Goal: Information Seeking & Learning: Understand process/instructions

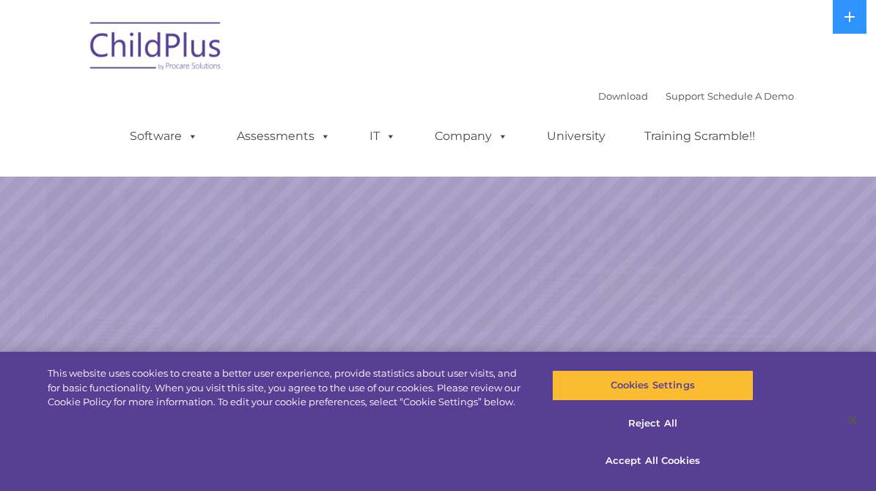
select select "MEDIUM"
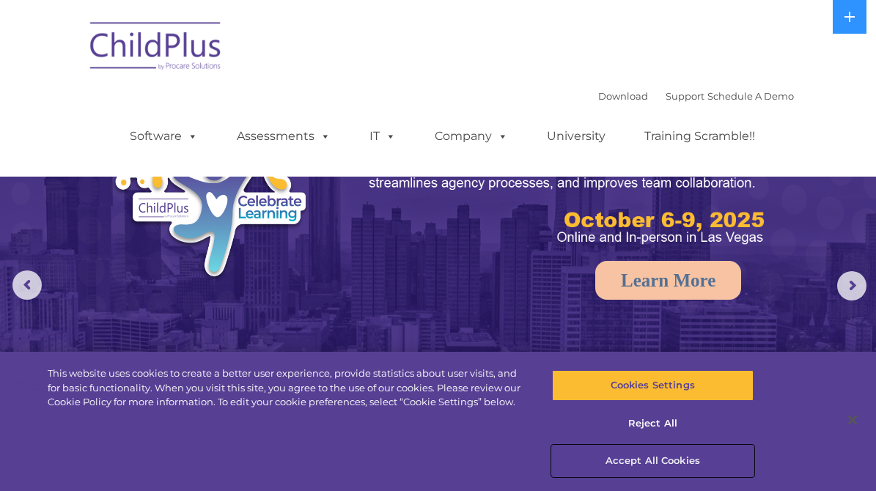
click at [646, 459] on button "Accept All Cookies" at bounding box center [652, 460] width 201 height 31
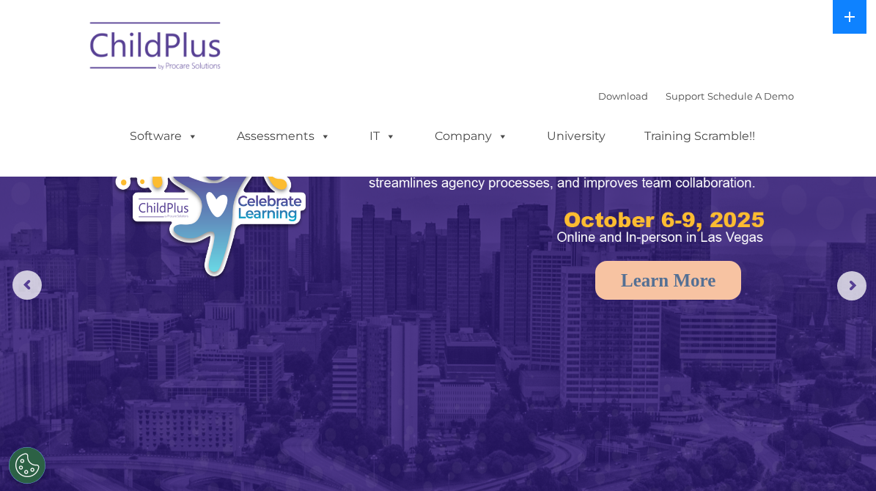
click at [850, 18] on icon at bounding box center [849, 17] width 12 height 12
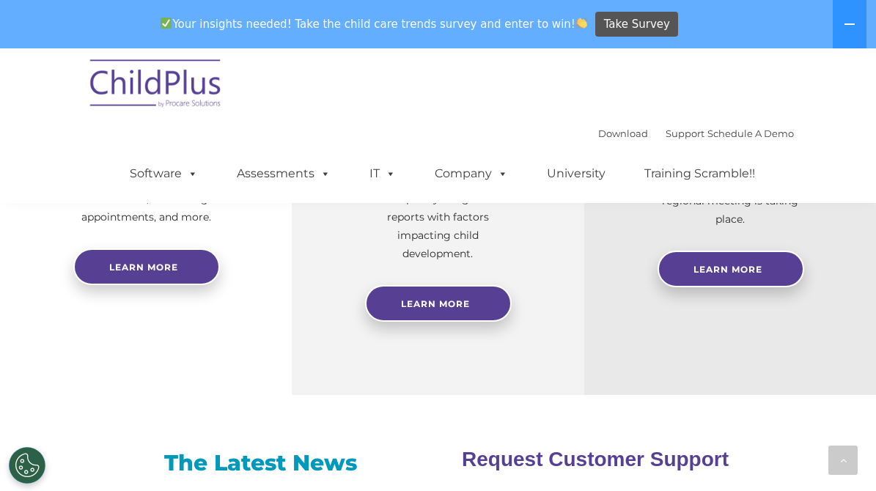
scroll to position [695, 0]
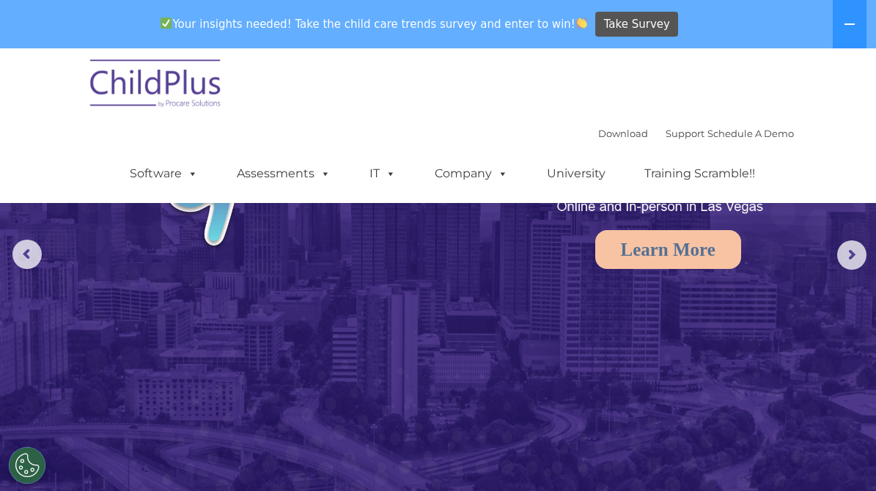
scroll to position [59, 0]
click at [598, 134] on link "Download" at bounding box center [623, 133] width 50 height 12
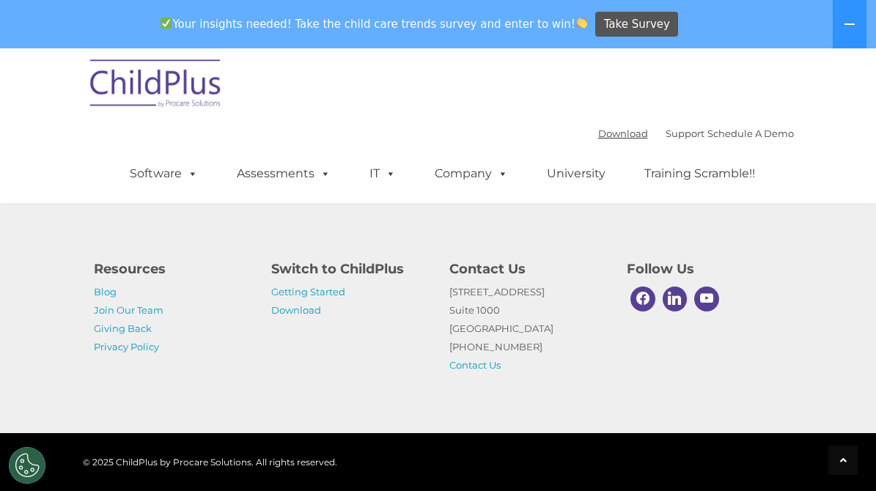
scroll to position [3026, 0]
click at [329, 292] on link "Getting Started" at bounding box center [308, 292] width 74 height 12
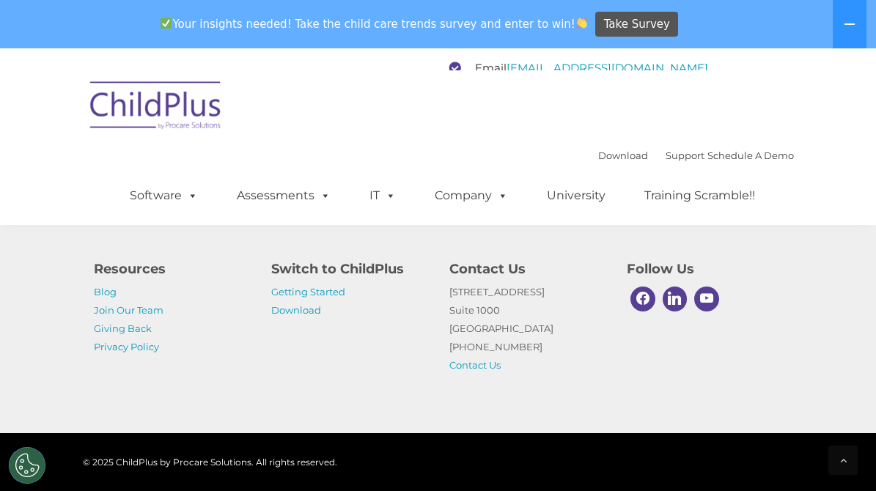
scroll to position [2716, 0]
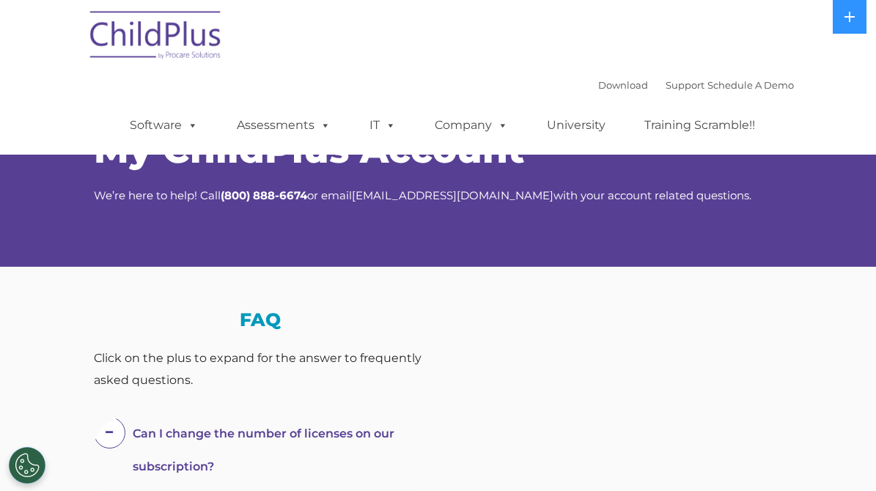
select select "MEDIUM"
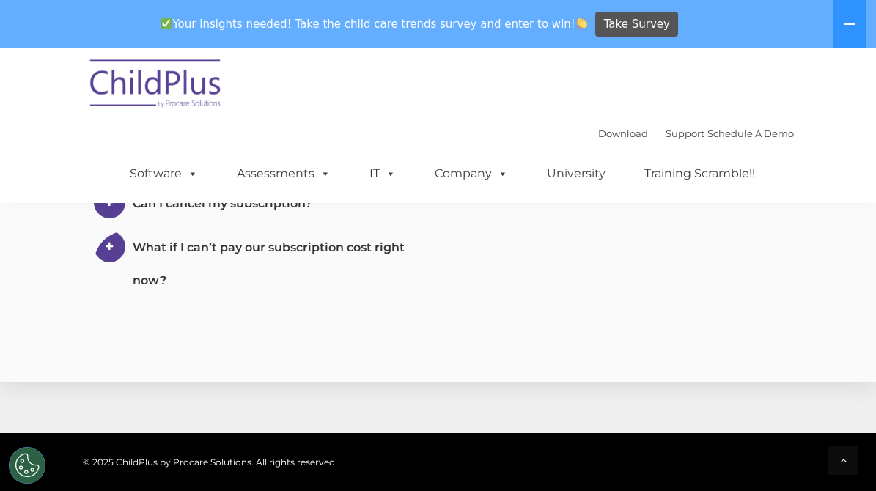
scroll to position [980, 0]
